Goal: Task Accomplishment & Management: Use online tool/utility

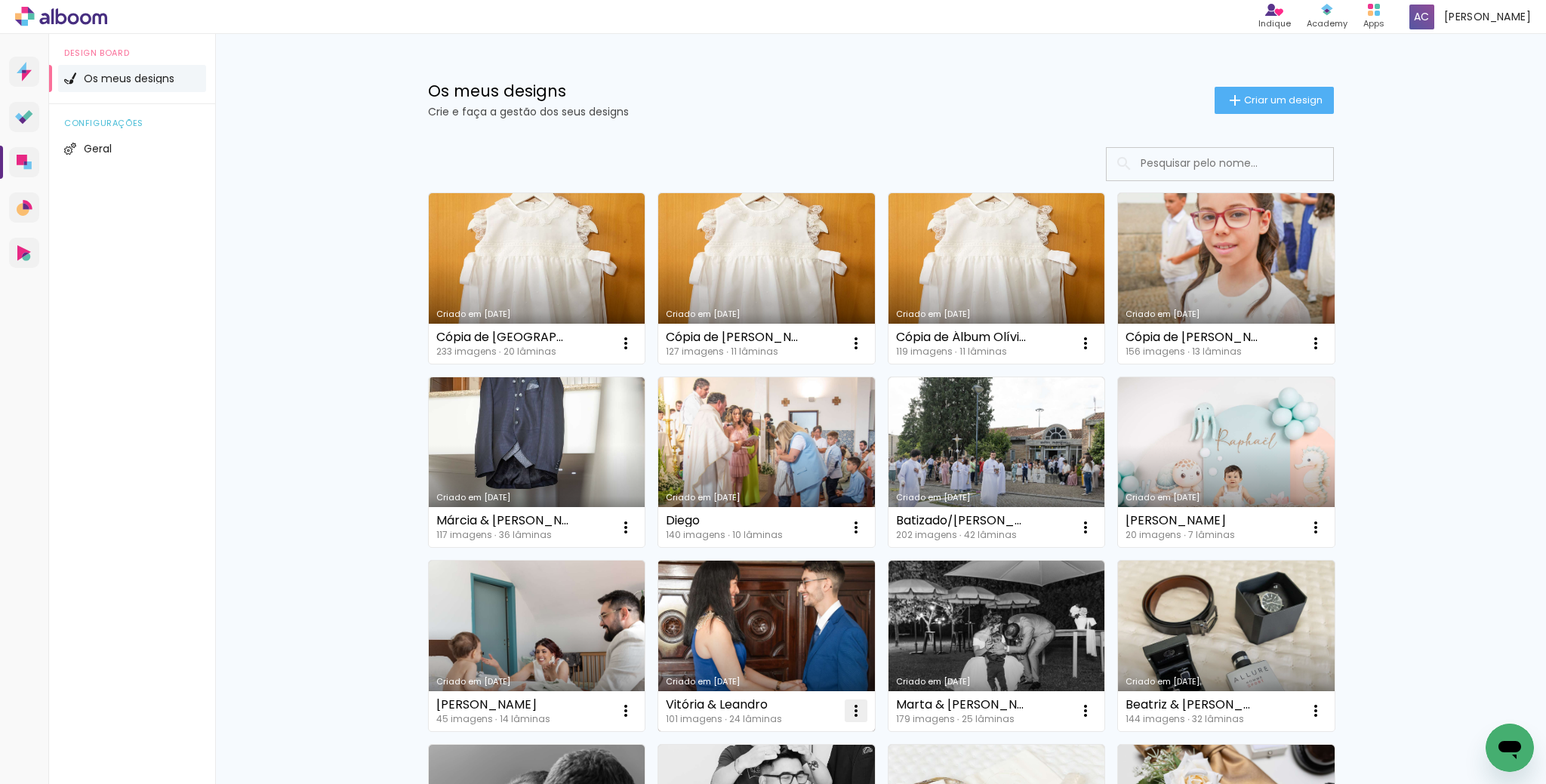
click at [854, 705] on iron-icon at bounding box center [855, 710] width 18 height 18
click at [791, 770] on span "Fazer uma cópia" at bounding box center [795, 776] width 88 height 10
type input "Cópia de Vitória & Leandro"
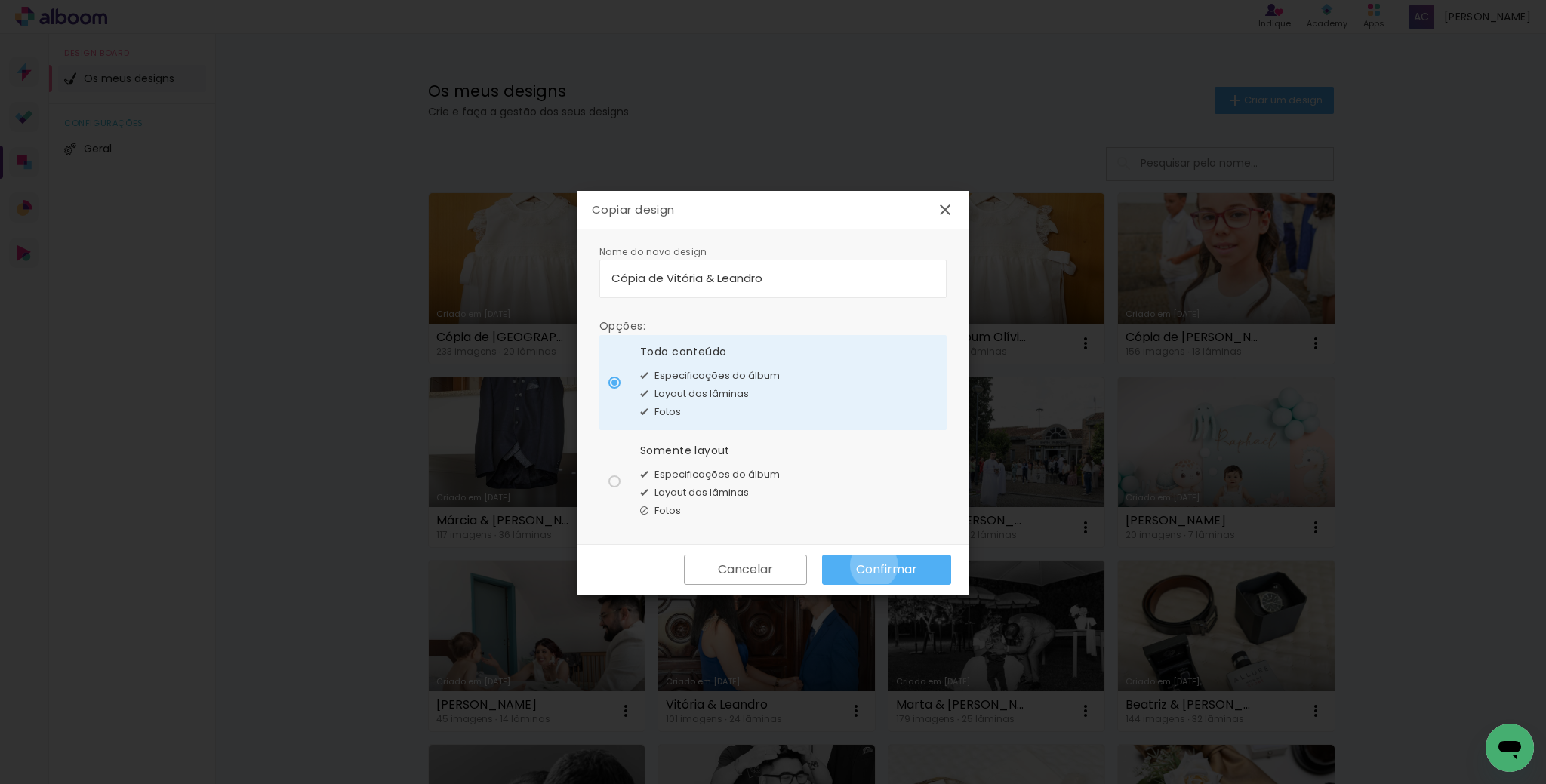
click at [0, 0] on slot "Confirmar" at bounding box center [0, 0] width 0 height 0
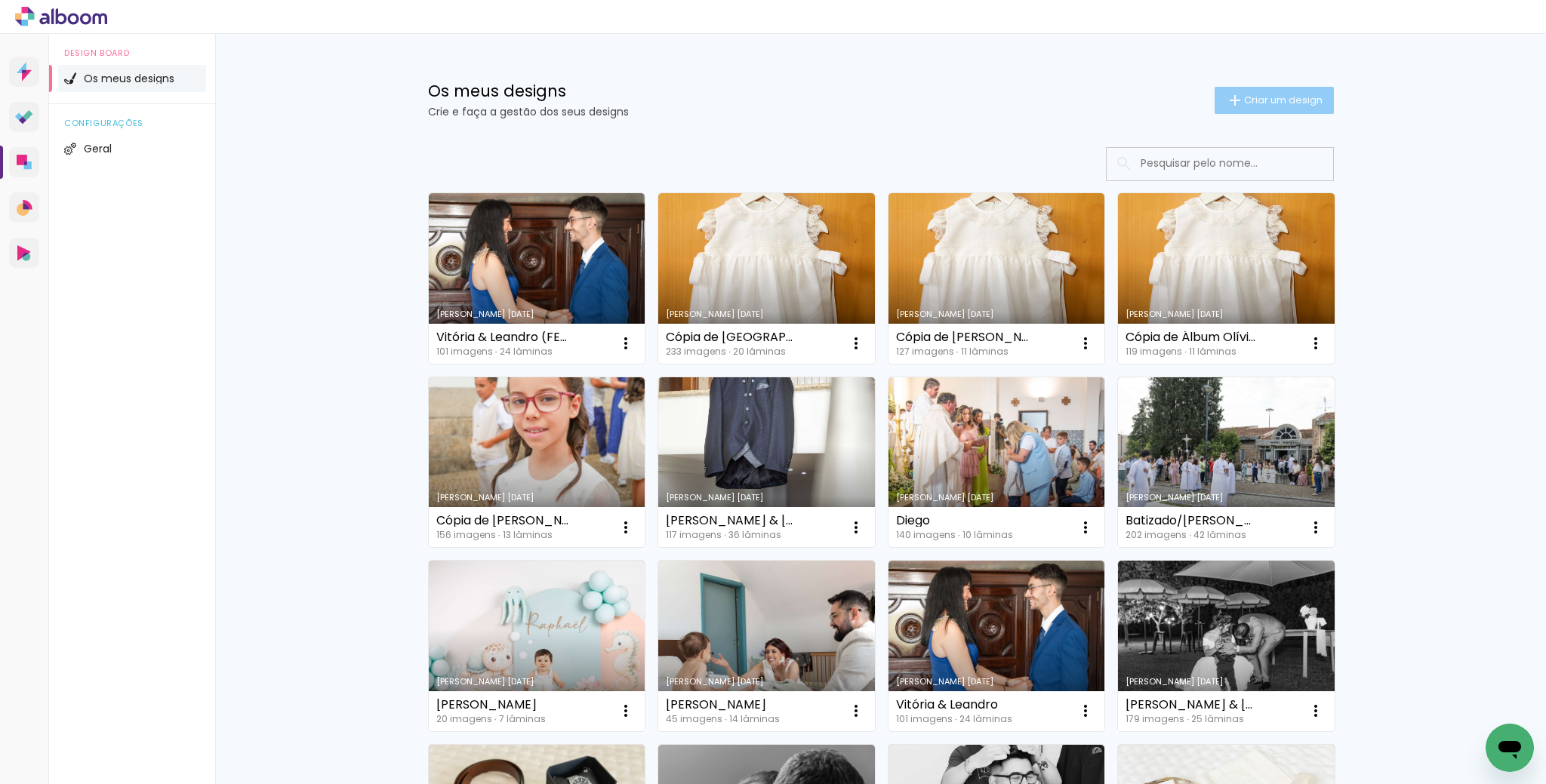
click at [1289, 99] on span "Criar um design" at bounding box center [1283, 100] width 79 height 10
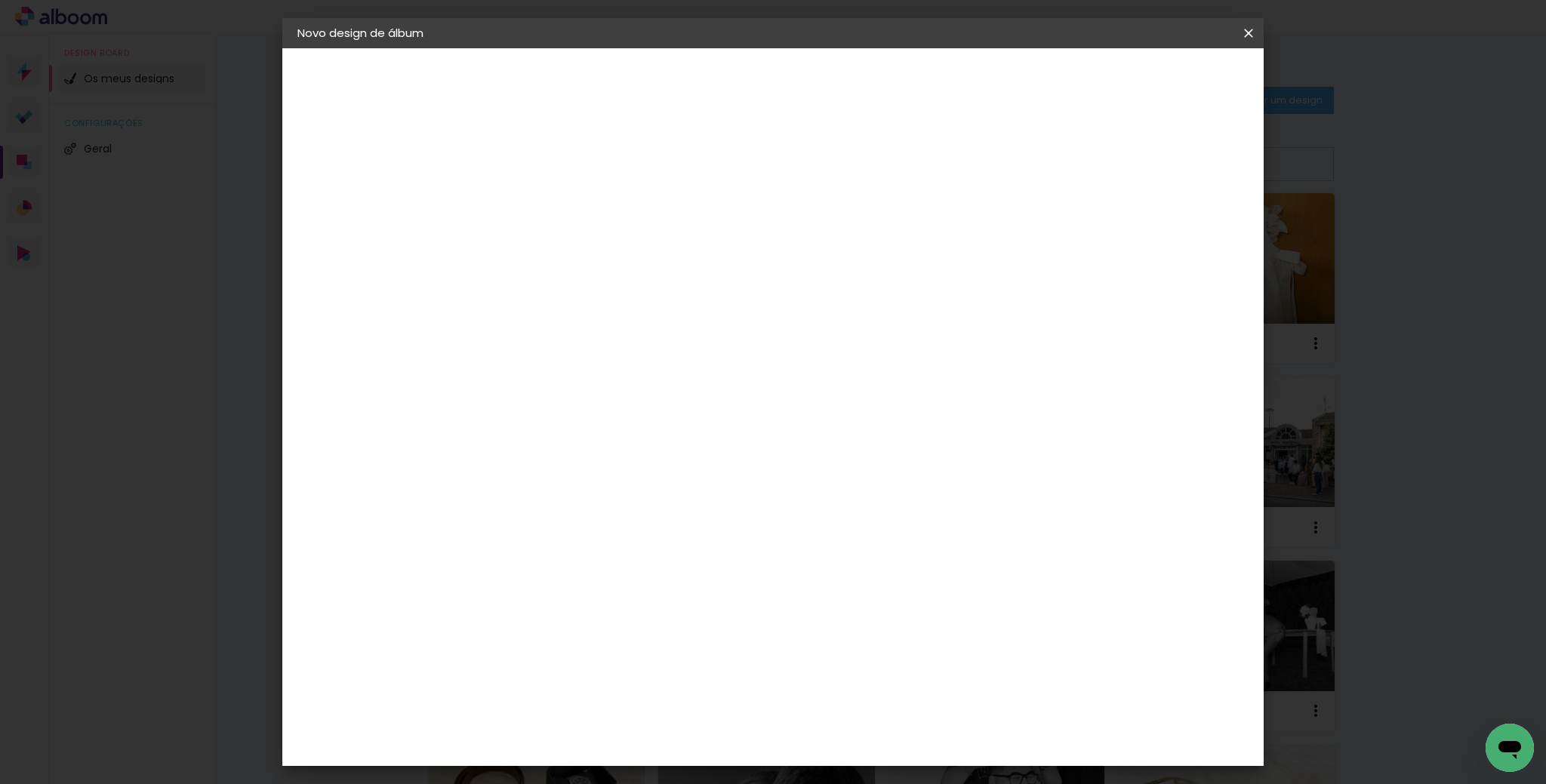
click at [544, 203] on input at bounding box center [544, 203] width 0 height 24
type input "[PERSON_NAME] & Diogo (Feira)"
type paper-input "[PERSON_NAME] & Diogo (Feira)"
click at [0, 0] on slot "Avançar" at bounding box center [0, 0] width 0 height 0
click at [0, 0] on slot "Tamanho Livre" at bounding box center [0, 0] width 0 height 0
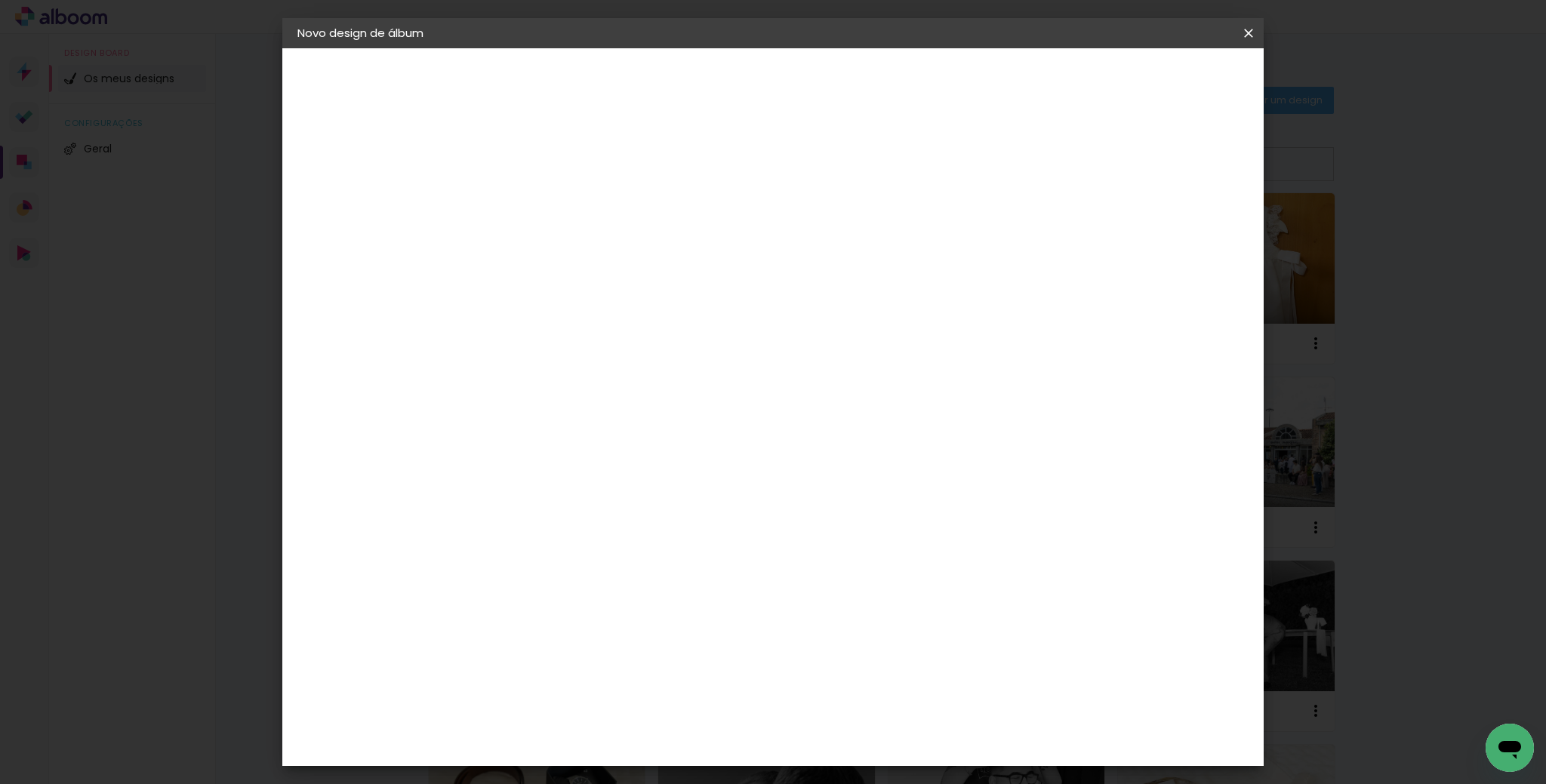
click at [765, 91] on paper-button "Avançar" at bounding box center [728, 80] width 74 height 25
click at [1157, 79] on span "Iniciar design" at bounding box center [1122, 80] width 69 height 10
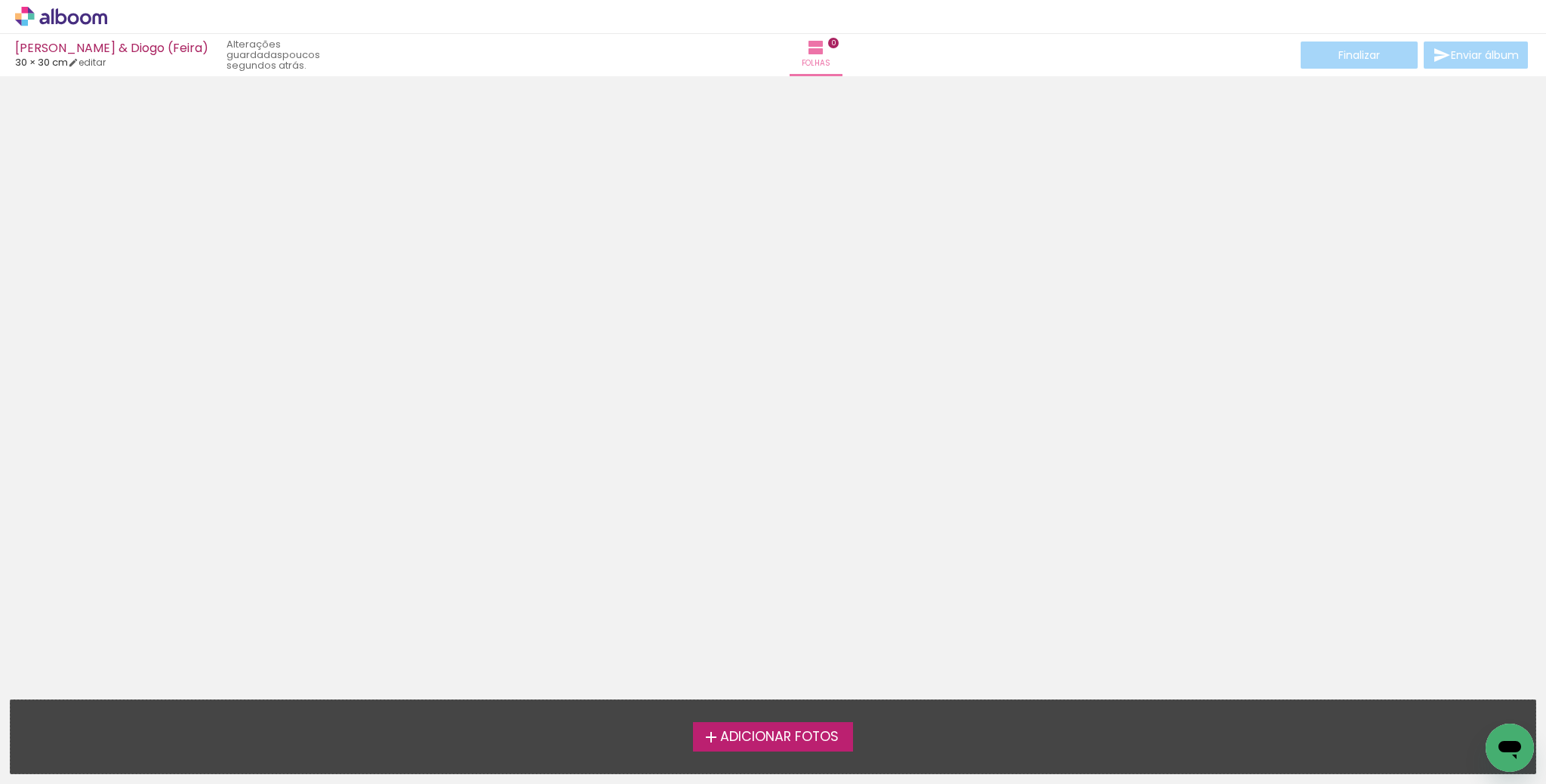
click at [766, 738] on span "Adicionar Fotos" at bounding box center [779, 737] width 119 height 14
click at [0, 0] on input "file" at bounding box center [0, 0] width 0 height 0
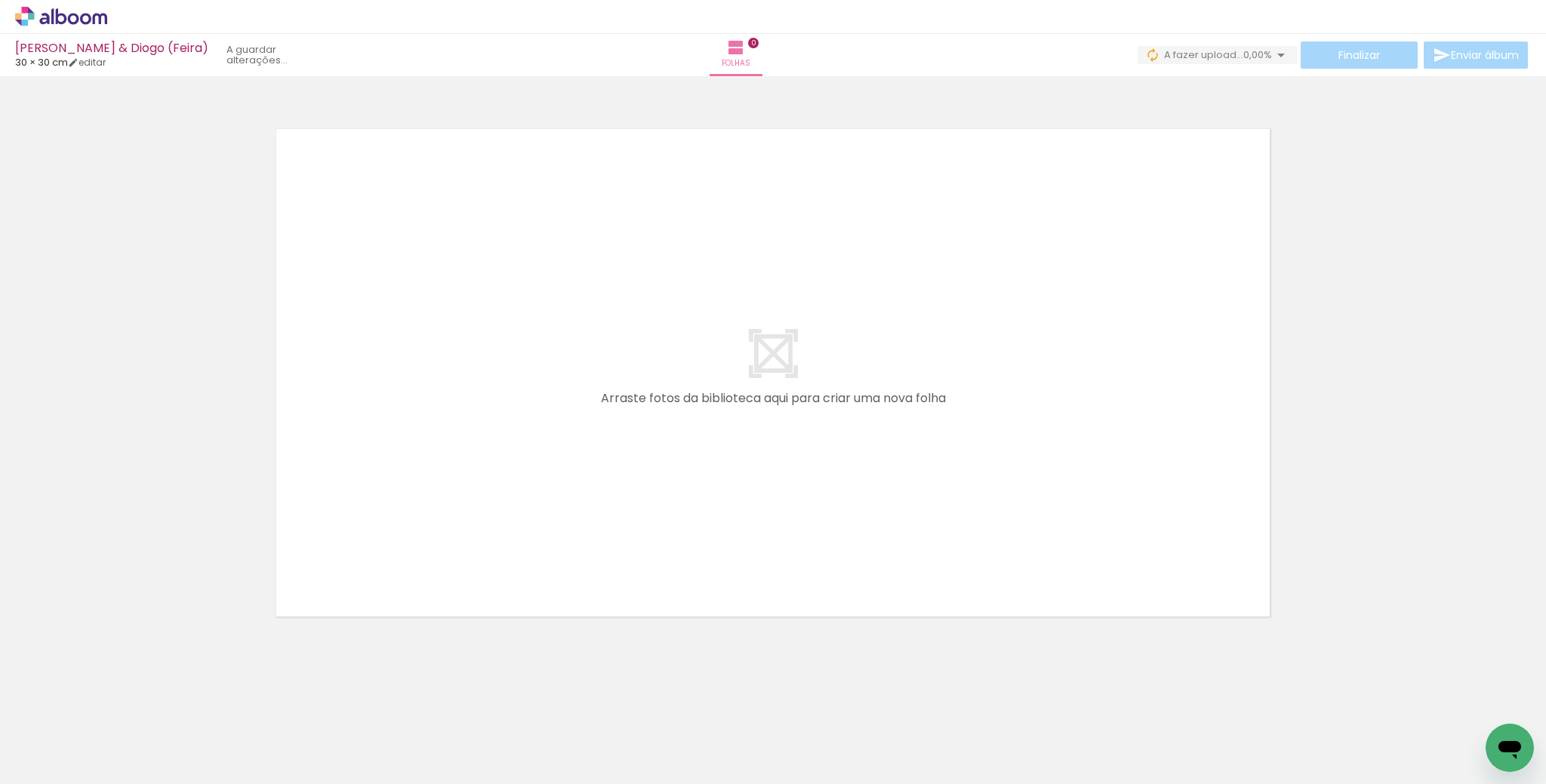
click at [126, 705] on iron-icon at bounding box center [118, 703] width 16 height 16
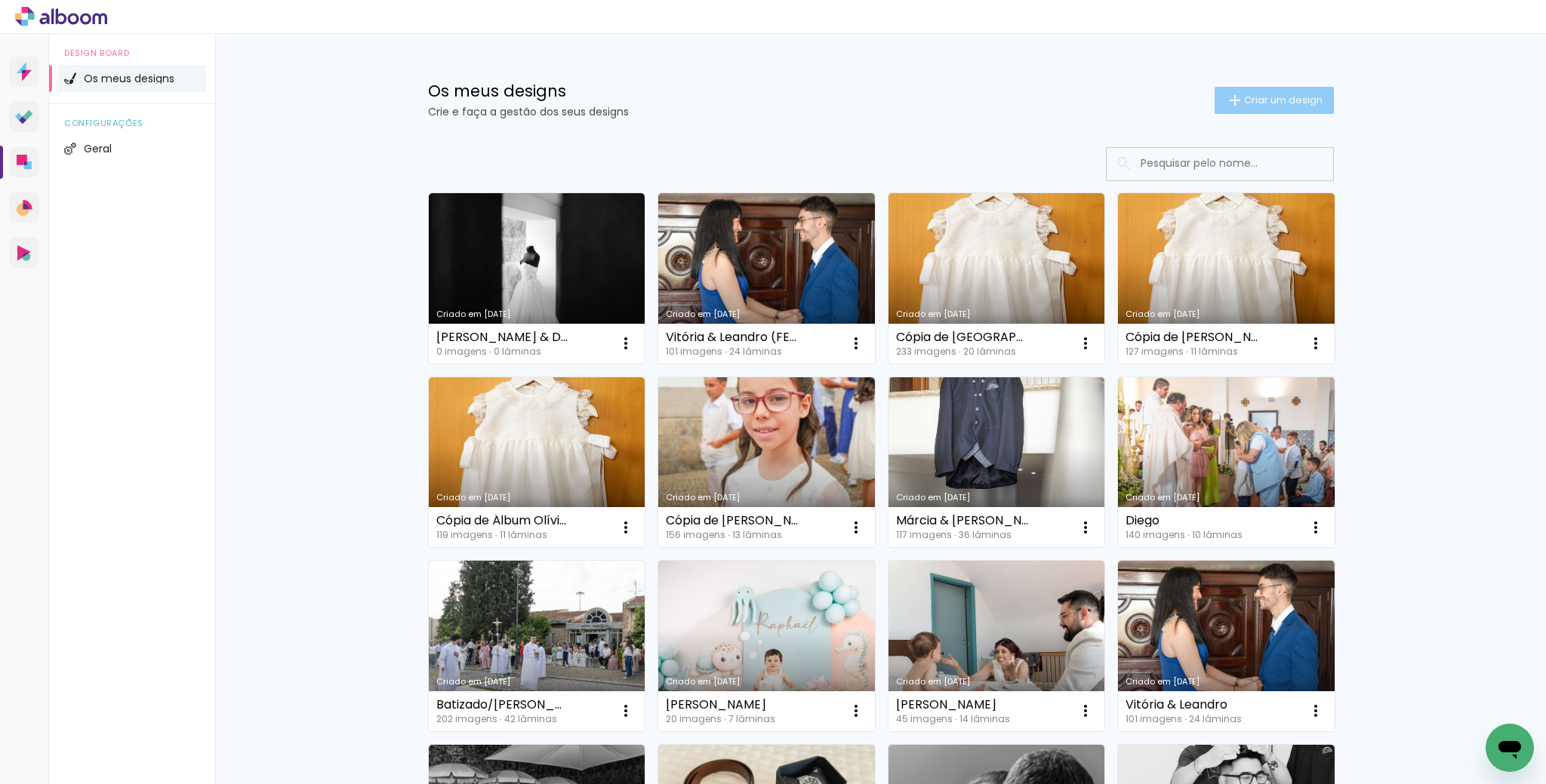
click at [1234, 106] on iron-icon at bounding box center [1234, 100] width 18 height 18
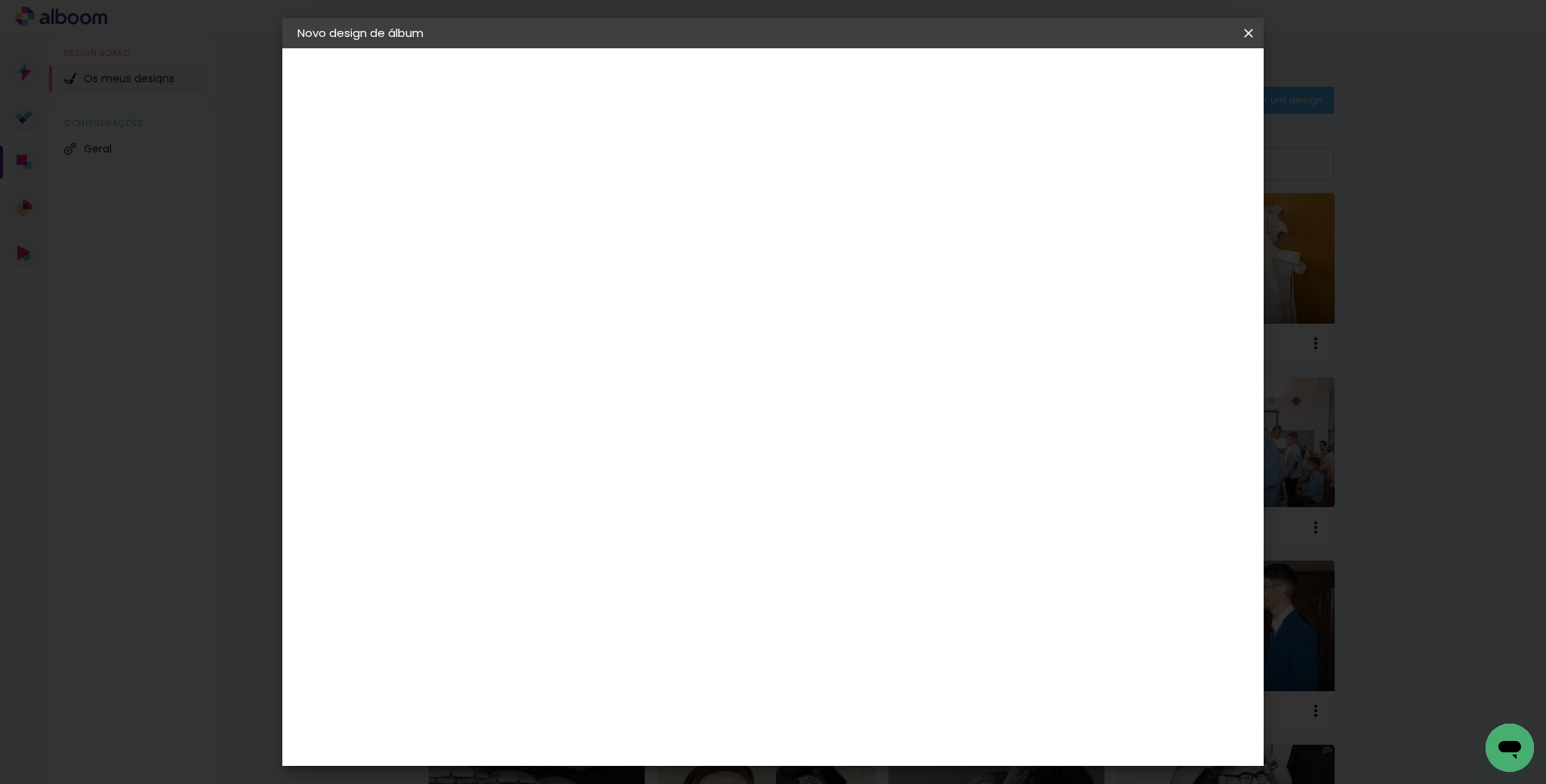
click at [544, 195] on input at bounding box center [544, 203] width 0 height 24
type input "Alice & [PERSON_NAME] (Feira)"
type paper-input "Alice & [PERSON_NAME] (Feira)"
click at [0, 0] on slot "Avançar" at bounding box center [0, 0] width 0 height 0
drag, startPoint x: 896, startPoint y: 230, endPoint x: 911, endPoint y: 230, distance: 15.0
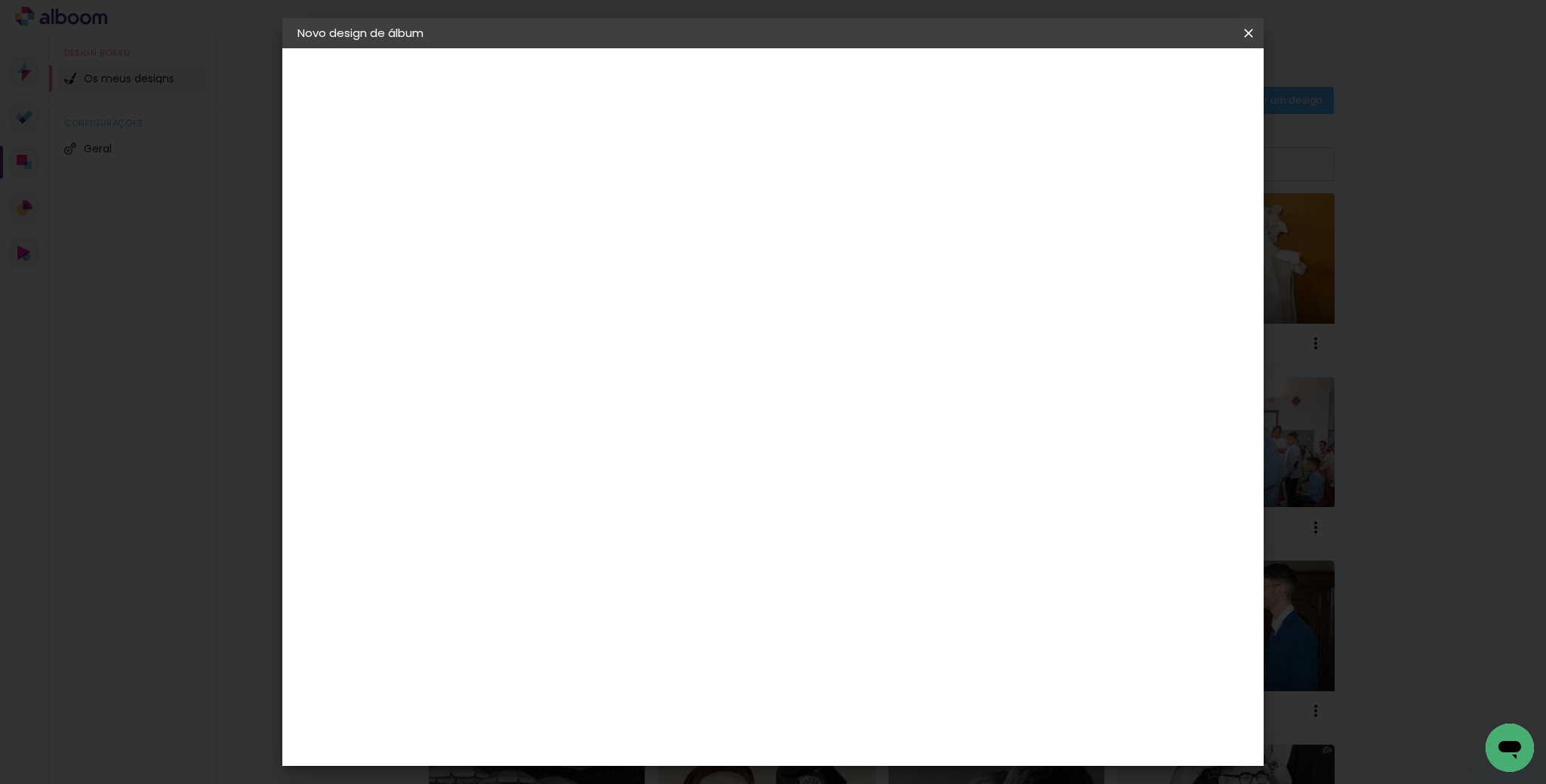
click at [675, 230] on iron-icon at bounding box center [667, 231] width 17 height 18
click at [675, 227] on iron-icon at bounding box center [667, 231] width 17 height 18
click at [0, 0] on slot "Avançar" at bounding box center [0, 0] width 0 height 0
drag, startPoint x: 516, startPoint y: 426, endPoint x: 490, endPoint y: 428, distance: 26.1
click at [490, 428] on input "30" at bounding box center [496, 429] width 39 height 23
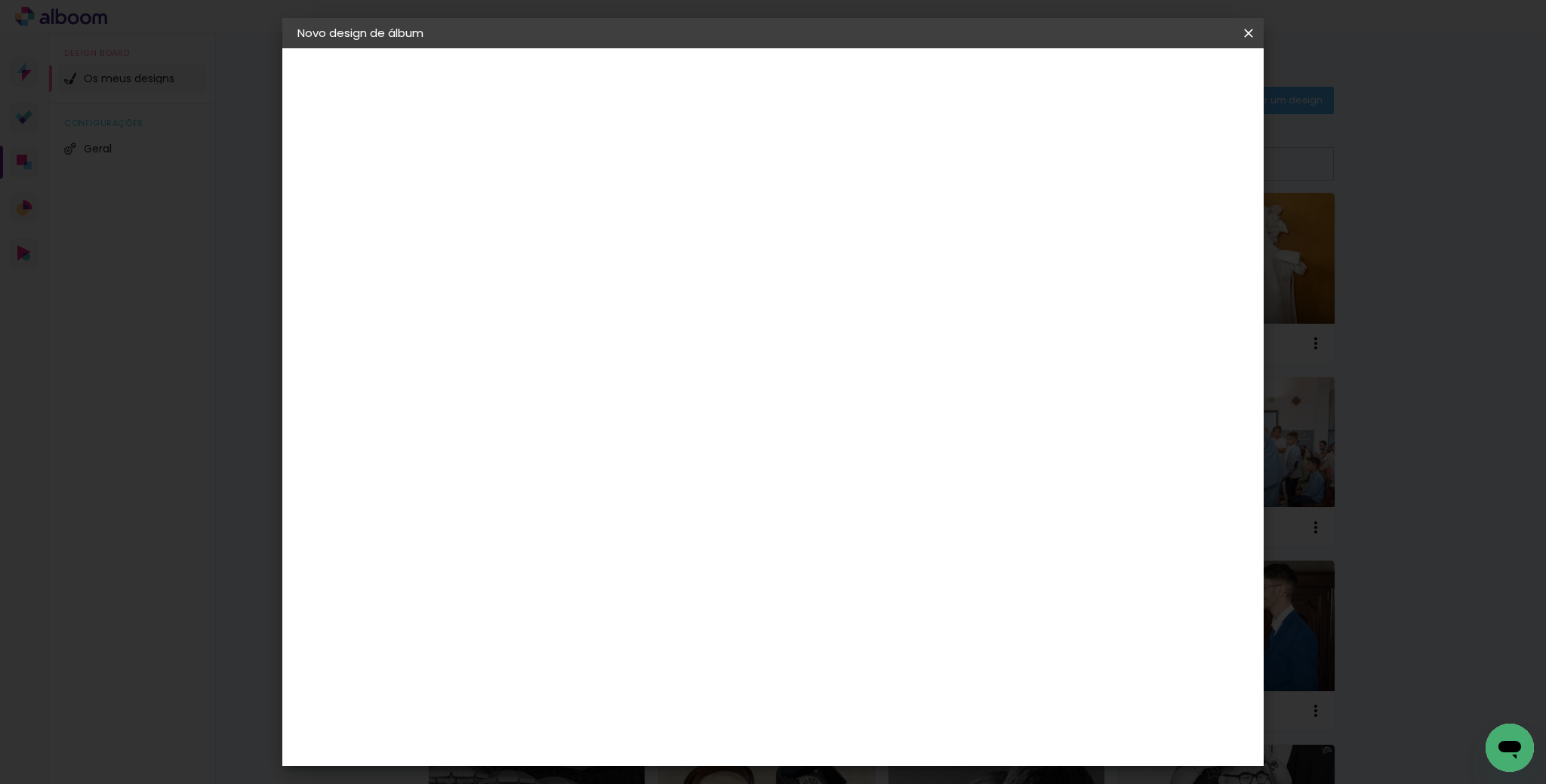
type input "25"
type paper-input "25"
drag, startPoint x: 876, startPoint y: 579, endPoint x: 846, endPoint y: 578, distance: 30.0
click at [846, 578] on input "60" at bounding box center [858, 581] width 39 height 23
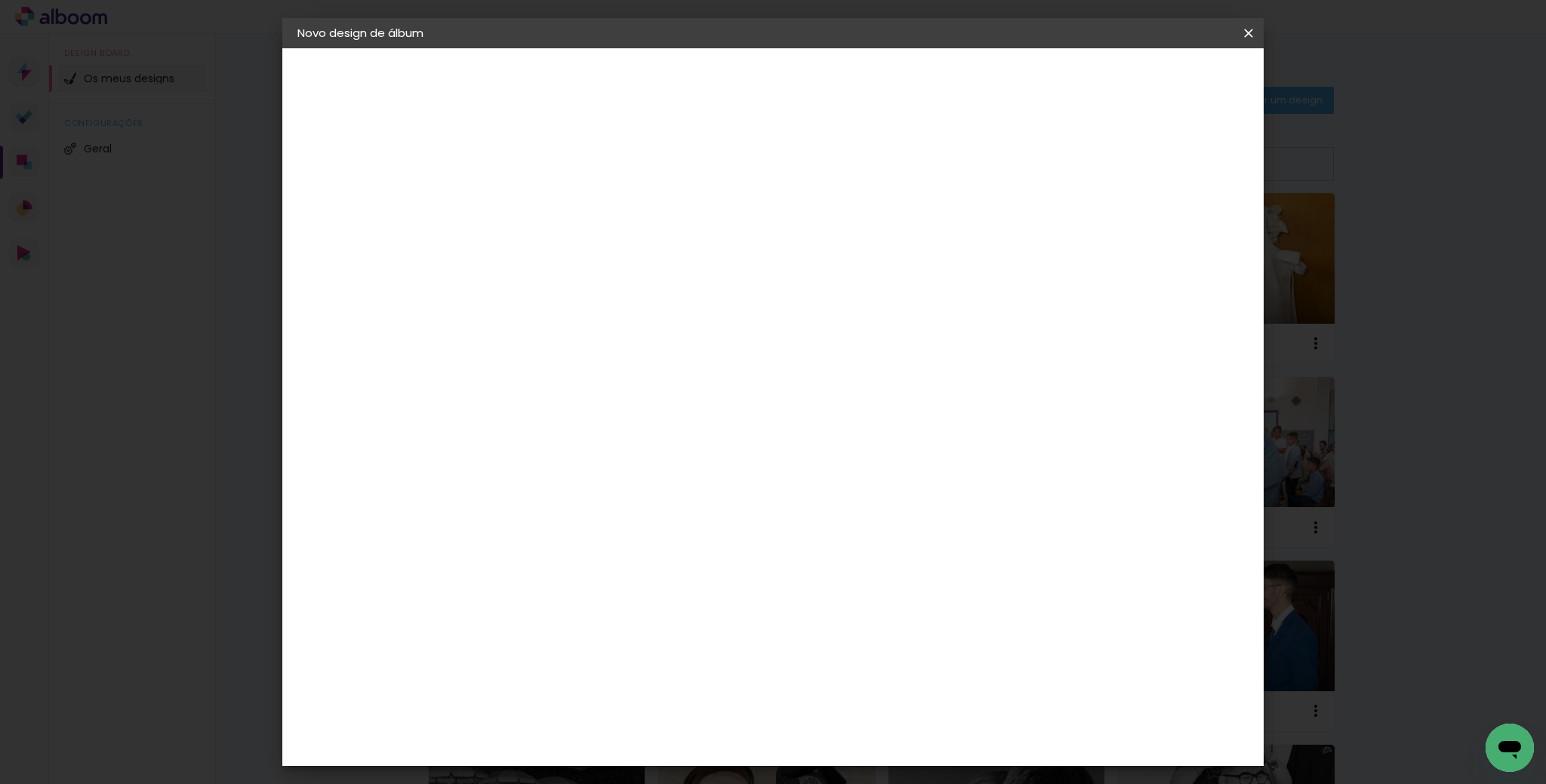
type input "70"
type paper-input "70"
click at [1157, 81] on span "Iniciar design" at bounding box center [1122, 80] width 69 height 10
